Goal: Information Seeking & Learning: Understand process/instructions

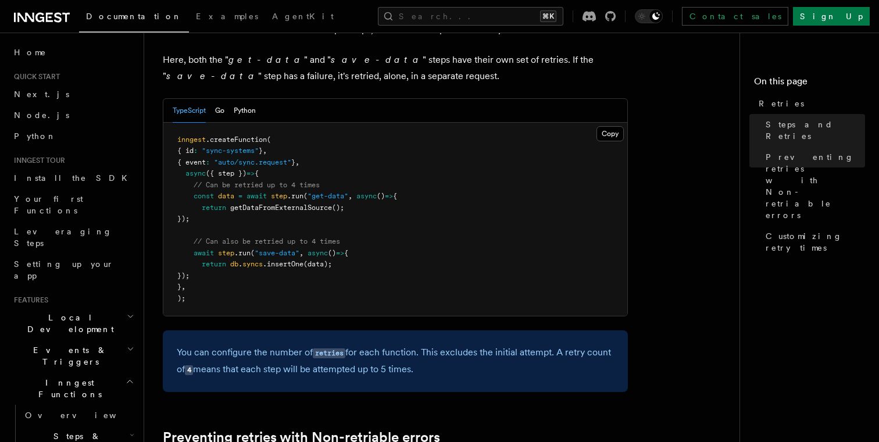
scroll to position [678, 0]
click at [224, 100] on button "Go" at bounding box center [219, 112] width 9 height 24
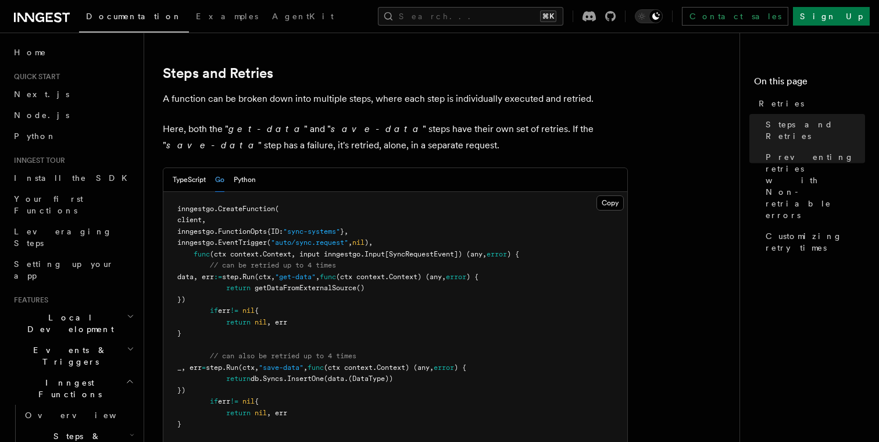
scroll to position [746, 0]
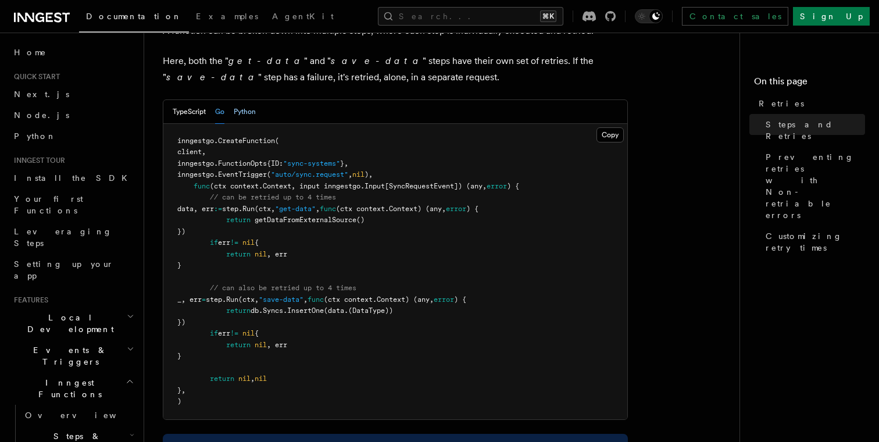
click at [242, 101] on button "Python" at bounding box center [245, 112] width 22 height 24
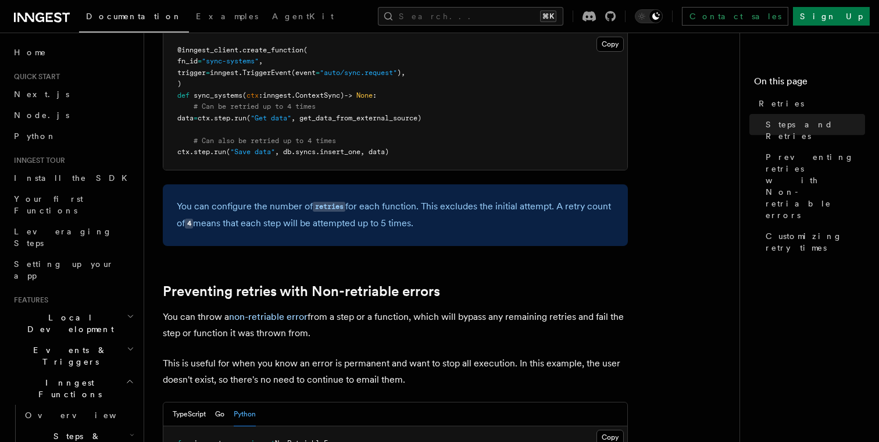
scroll to position [655, 0]
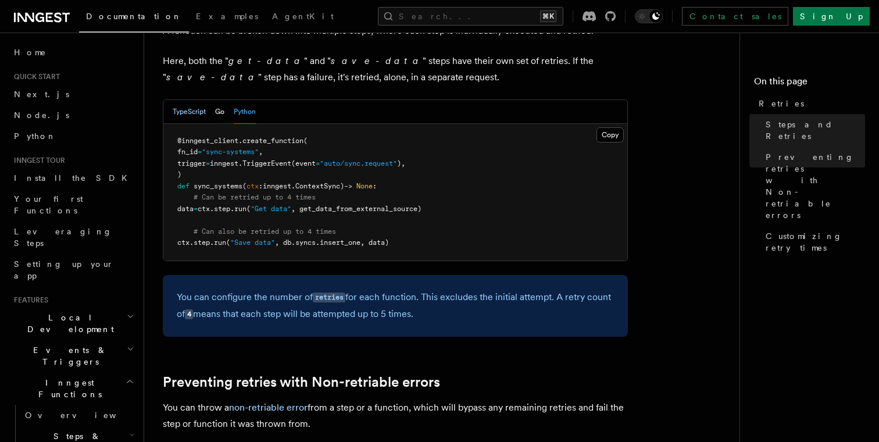
click at [186, 100] on button "TypeScript" at bounding box center [189, 112] width 33 height 24
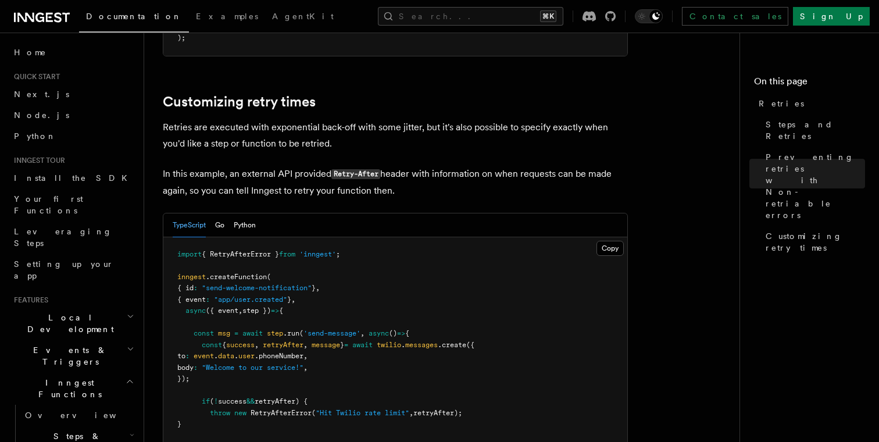
scroll to position [1475, 0]
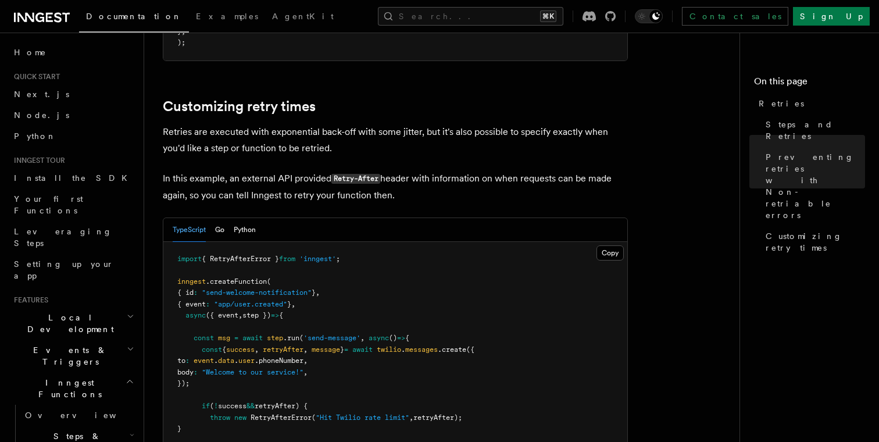
click at [95, 425] on h2 "Steps & Workflows" at bounding box center [78, 441] width 116 height 33
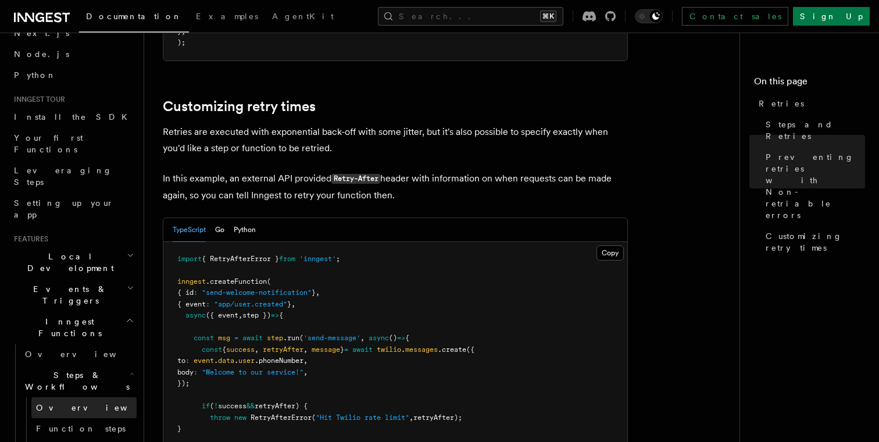
scroll to position [87, 0]
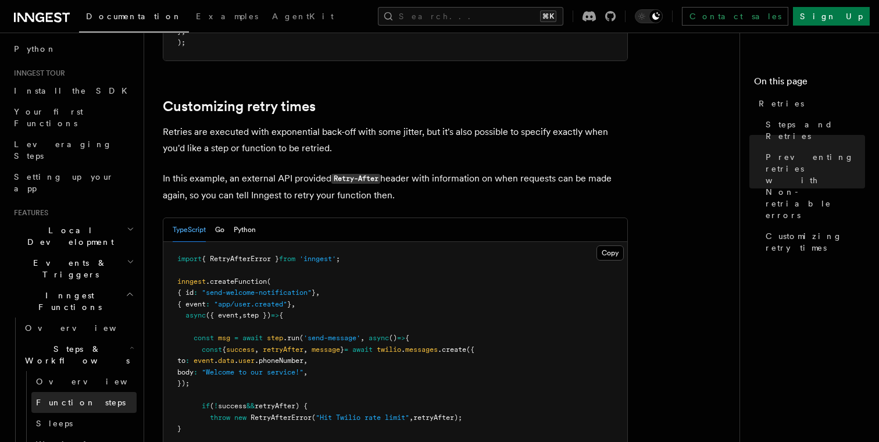
click at [87, 397] on span "Function steps" at bounding box center [80, 401] width 89 height 9
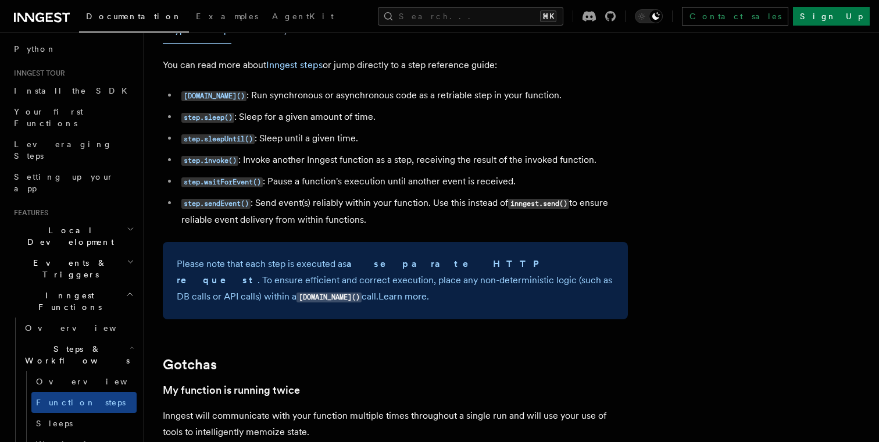
scroll to position [2095, 0]
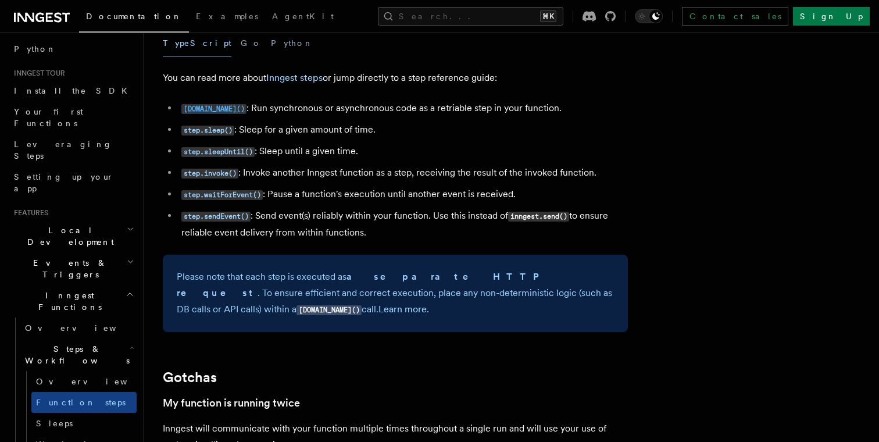
click at [203, 111] on code "[DOMAIN_NAME]()" at bounding box center [213, 109] width 65 height 10
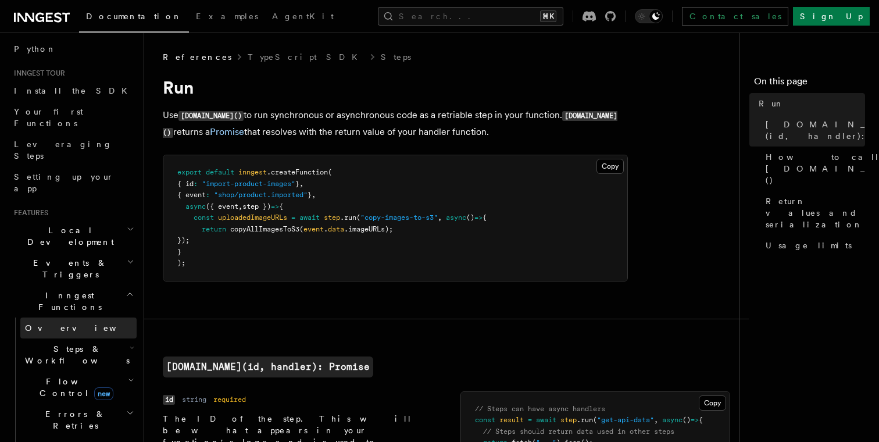
click at [59, 323] on span "Overview" at bounding box center [85, 327] width 120 height 9
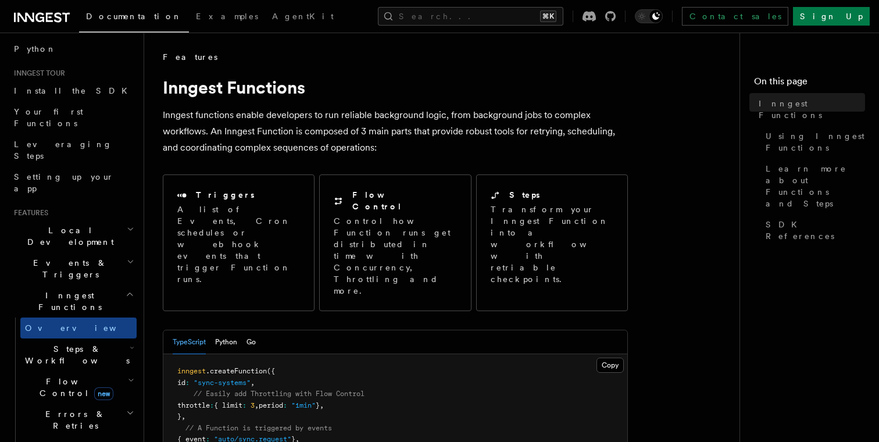
click at [59, 338] on h2 "Steps & Workflows" at bounding box center [78, 354] width 116 height 33
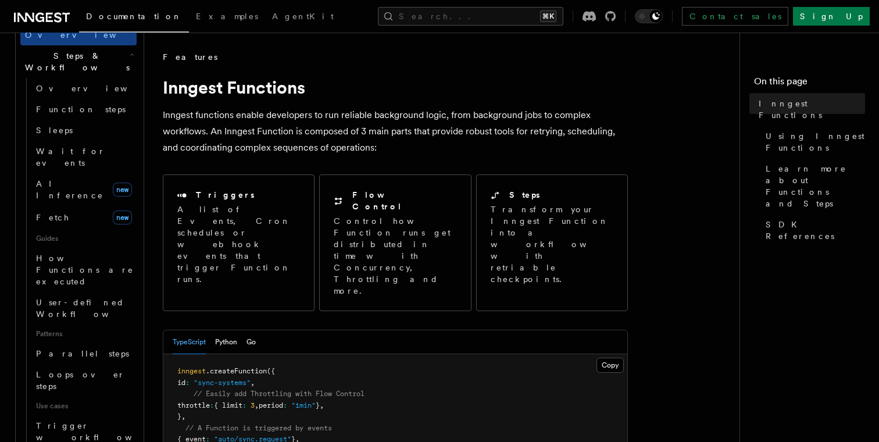
scroll to position [388, 0]
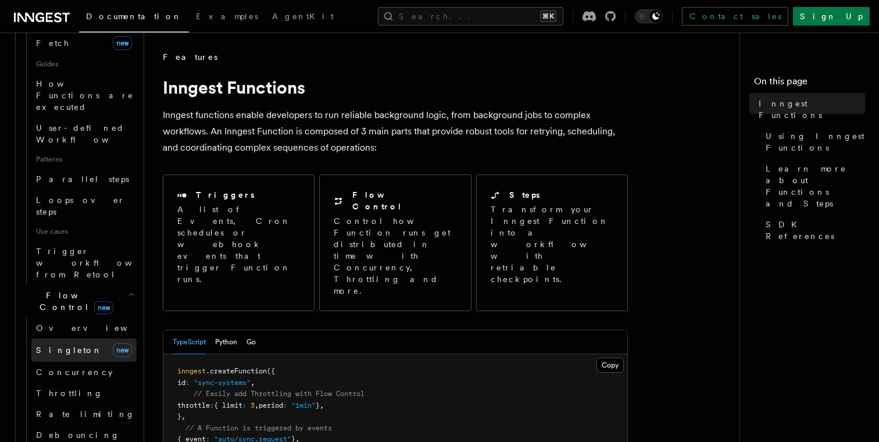
scroll to position [572, 0]
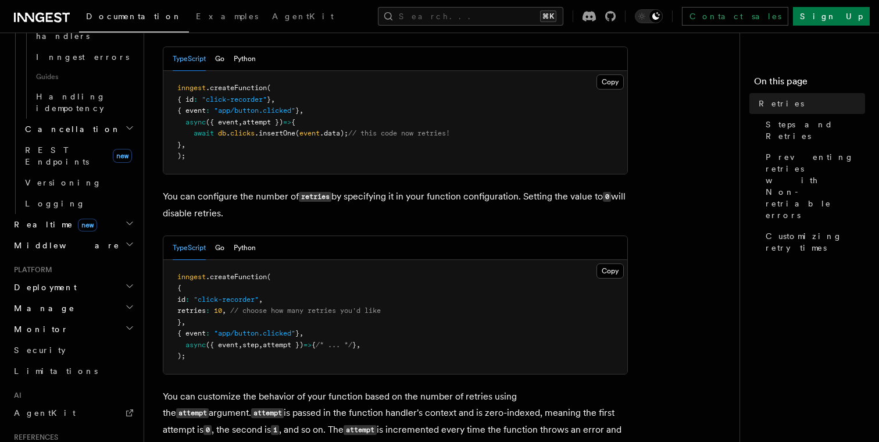
scroll to position [173, 0]
